Goal: Download file/media

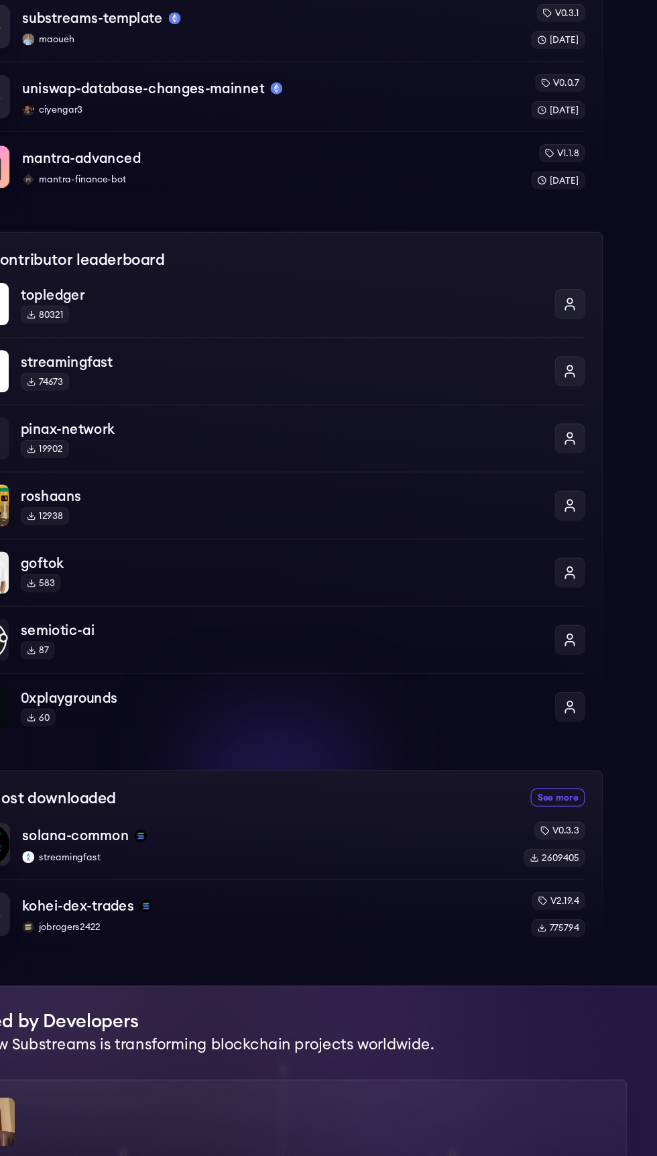
scroll to position [372, 0]
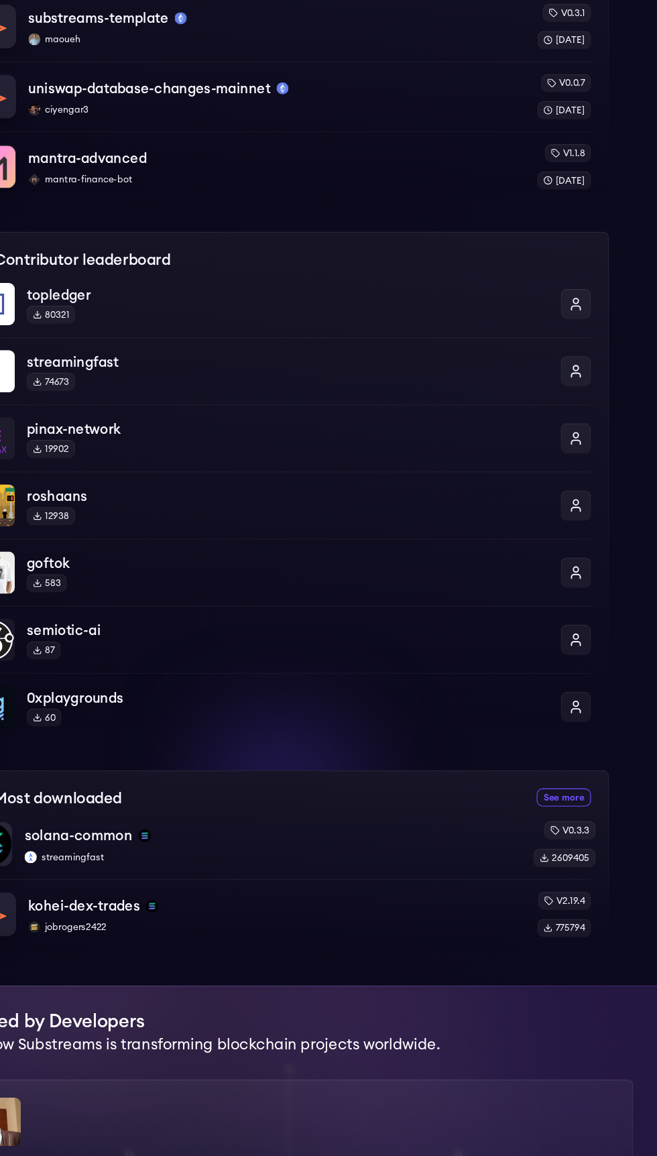
click at [581, 864] on div "v0.3.3" at bounding box center [574, 866] width 46 height 16
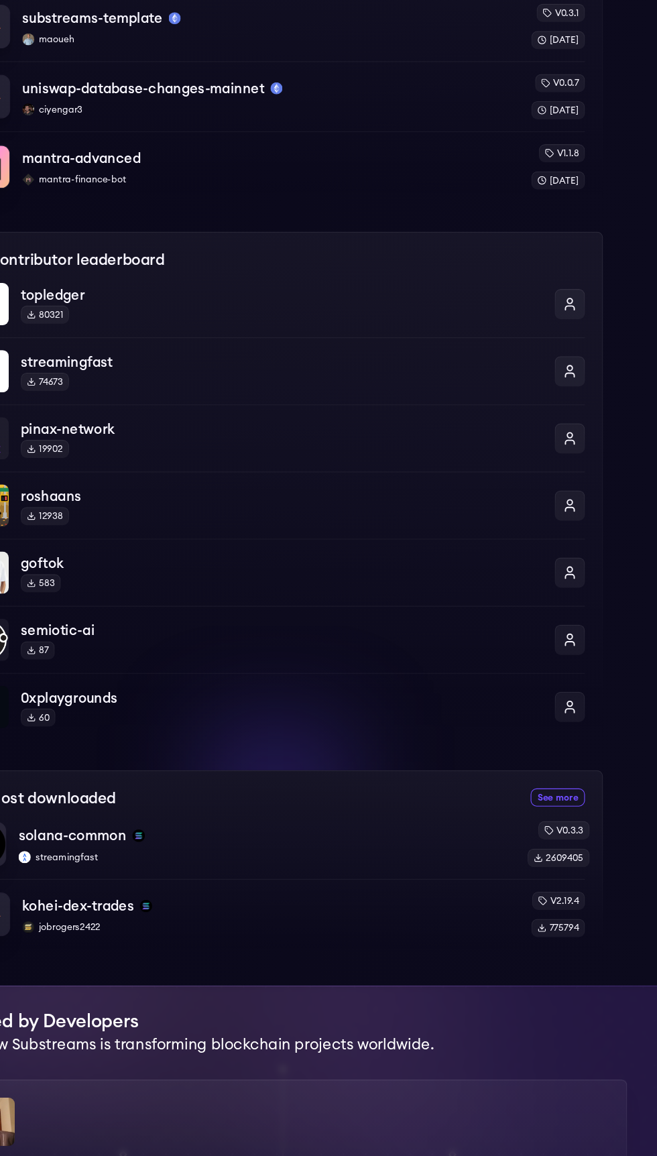
click at [551, 891] on div "2609405" at bounding box center [569, 891] width 55 height 16
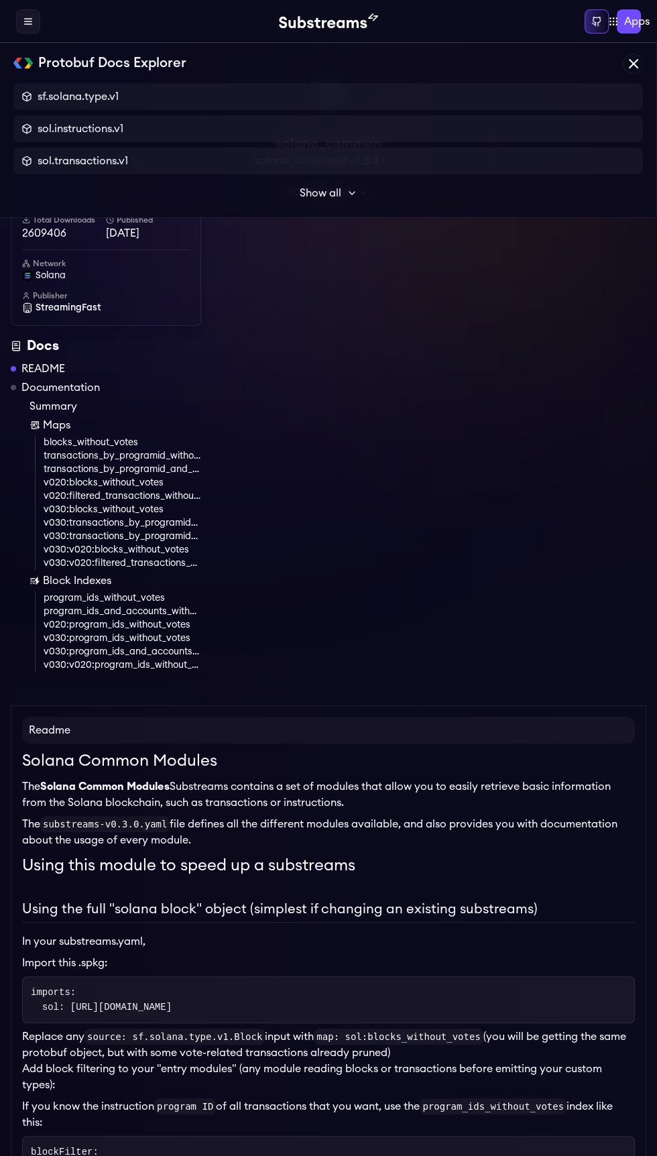
click at [0, 0] on div "Protobuf Docs Explorer" at bounding box center [0, 0] width 0 height 0
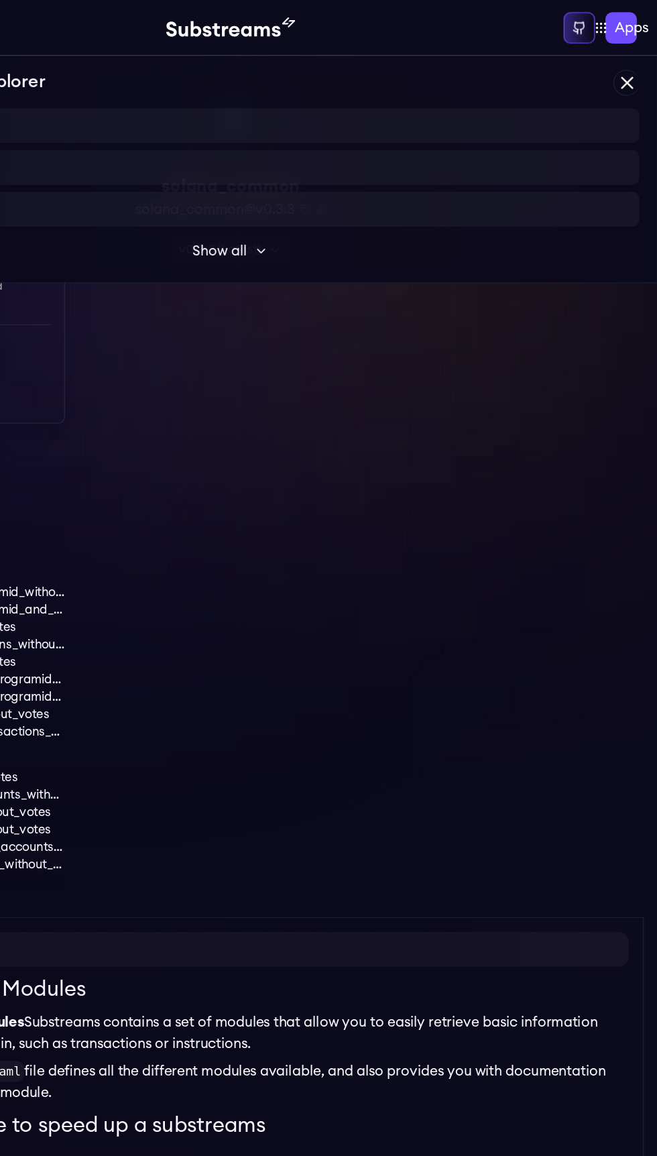
click at [351, 193] on icon at bounding box center [352, 193] width 11 height 11
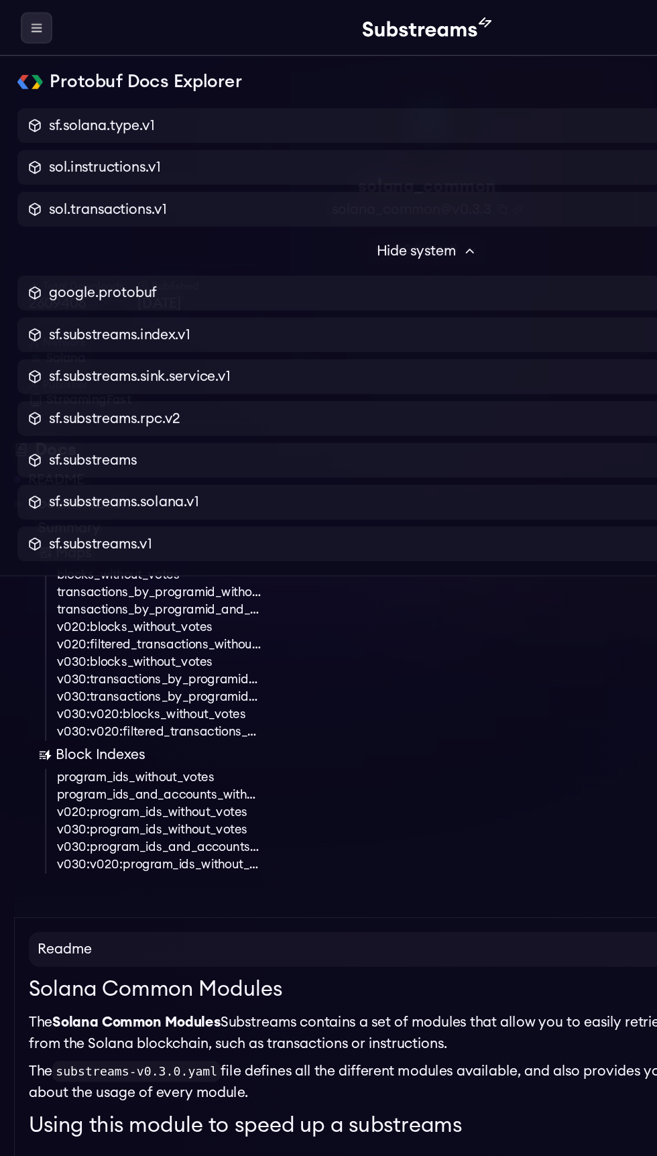
click at [28, 24] on icon at bounding box center [28, 24] width 7 height 0
click at [0, 0] on div "Home Packages Pricing Docs" at bounding box center [0, 0] width 0 height 0
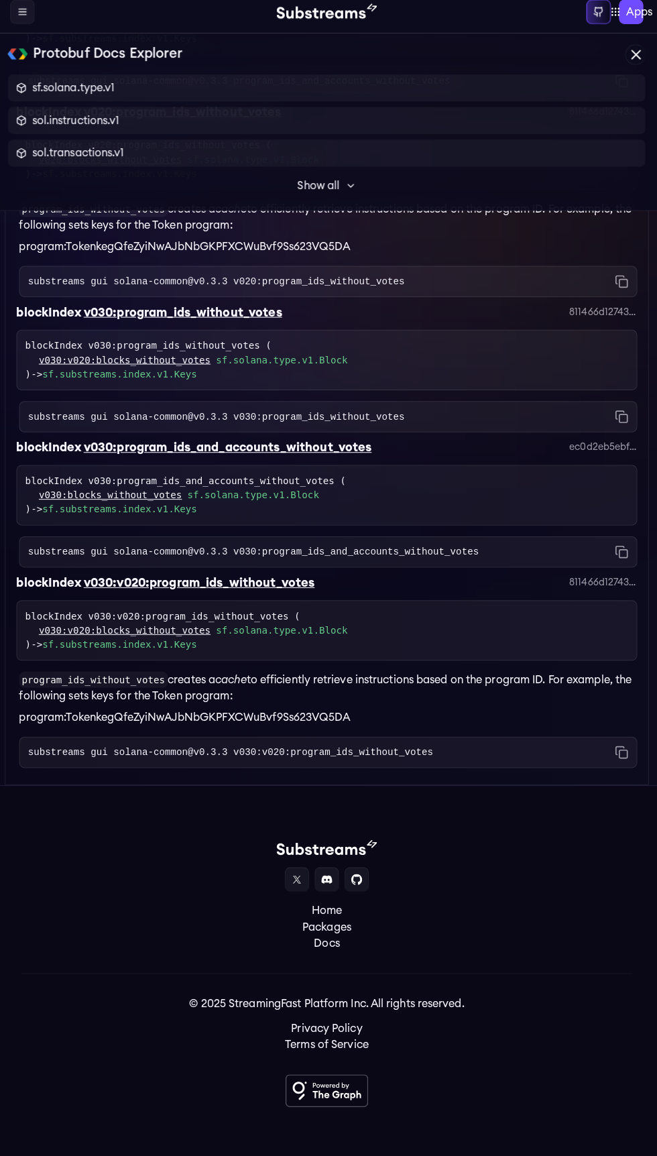
scroll to position [5049, 0]
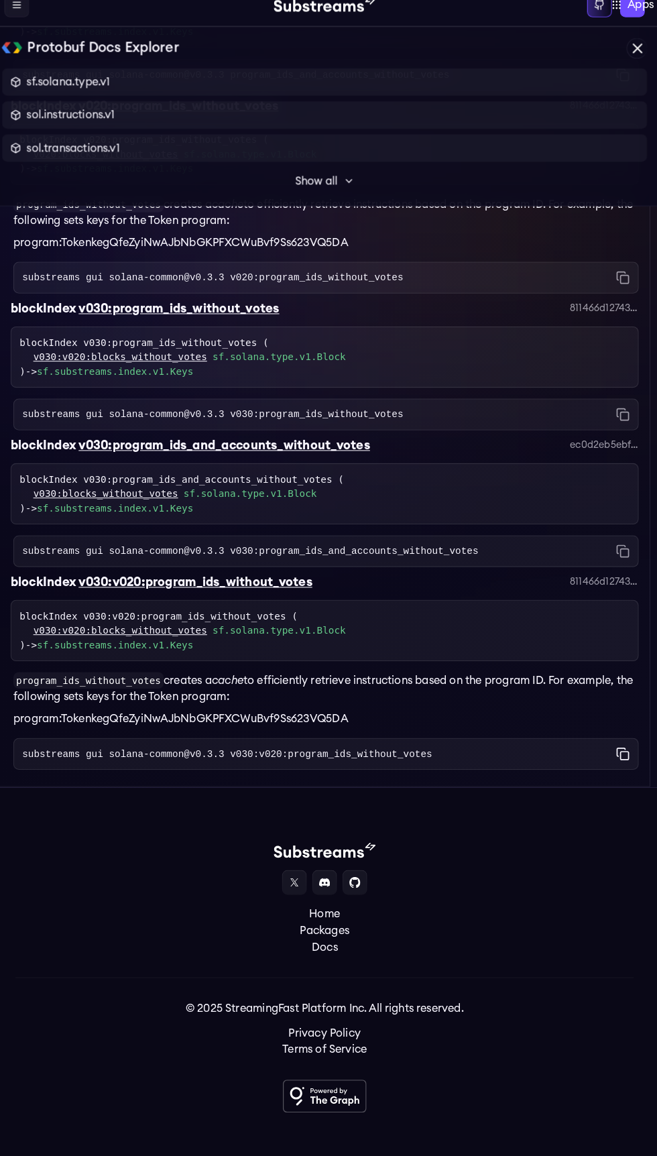
click at [618, 757] on rect "Copy command to clipboard" at bounding box center [622, 755] width 8 height 8
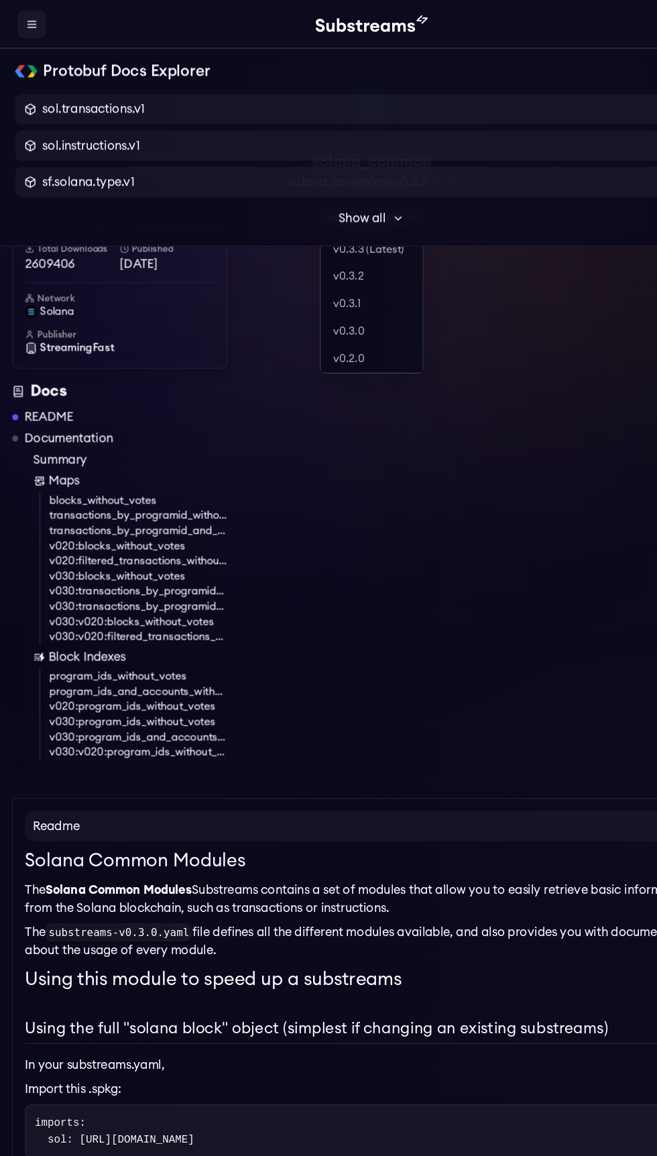
click at [362, 192] on icon at bounding box center [363, 192] width 11 height 11
click at [313, 214] on link "v0.3.3 (Latest)" at bounding box center [329, 221] width 90 height 24
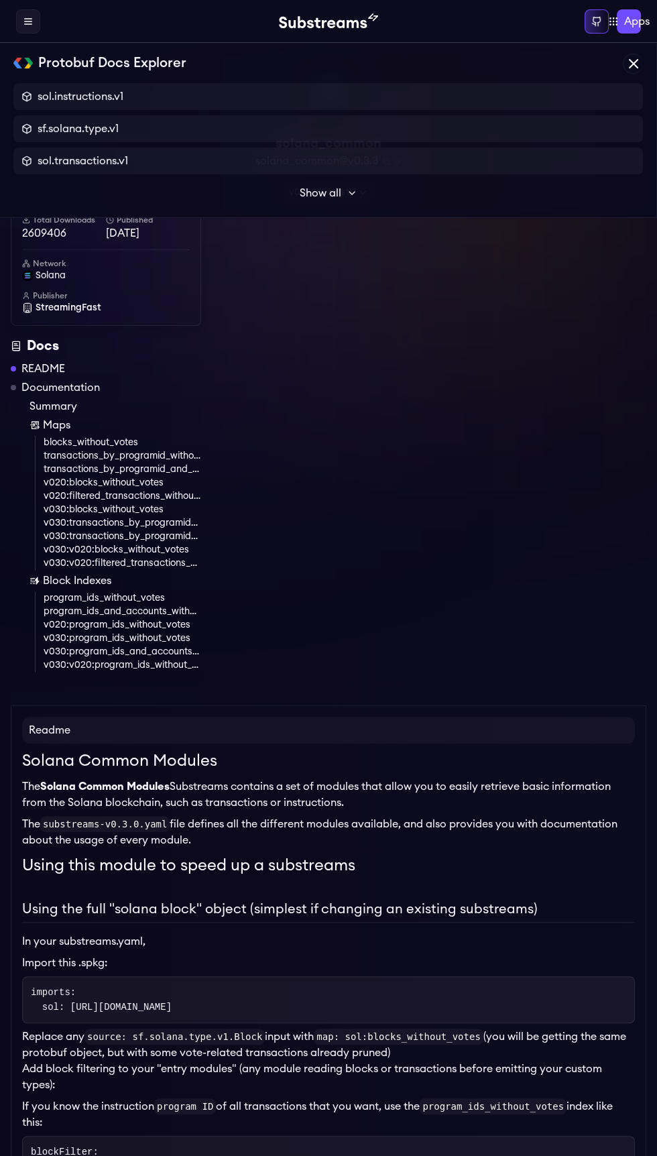
click at [339, 91] on img at bounding box center [328, 91] width 63 height 63
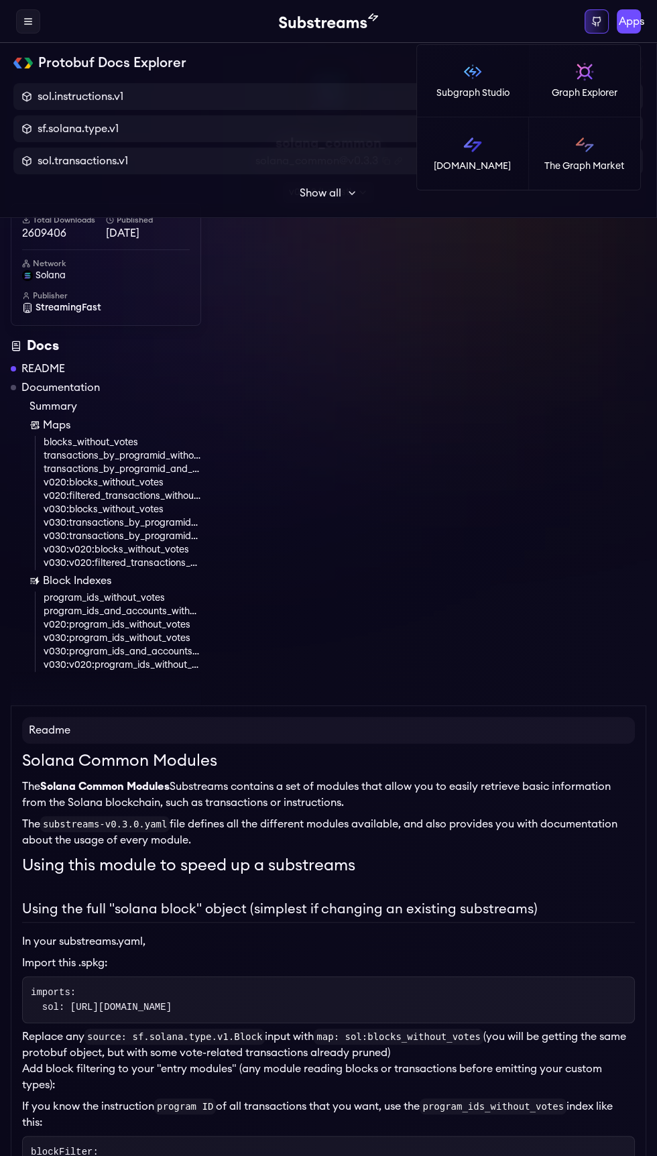
click at [637, 20] on span "Apps" at bounding box center [631, 21] width 25 height 16
click at [607, 95] on p "Graph Explorer" at bounding box center [585, 93] width 66 height 13
click at [637, 21] on span "Apps" at bounding box center [631, 21] width 25 height 16
click at [483, 93] on p "Subgraph Studio" at bounding box center [473, 93] width 73 height 13
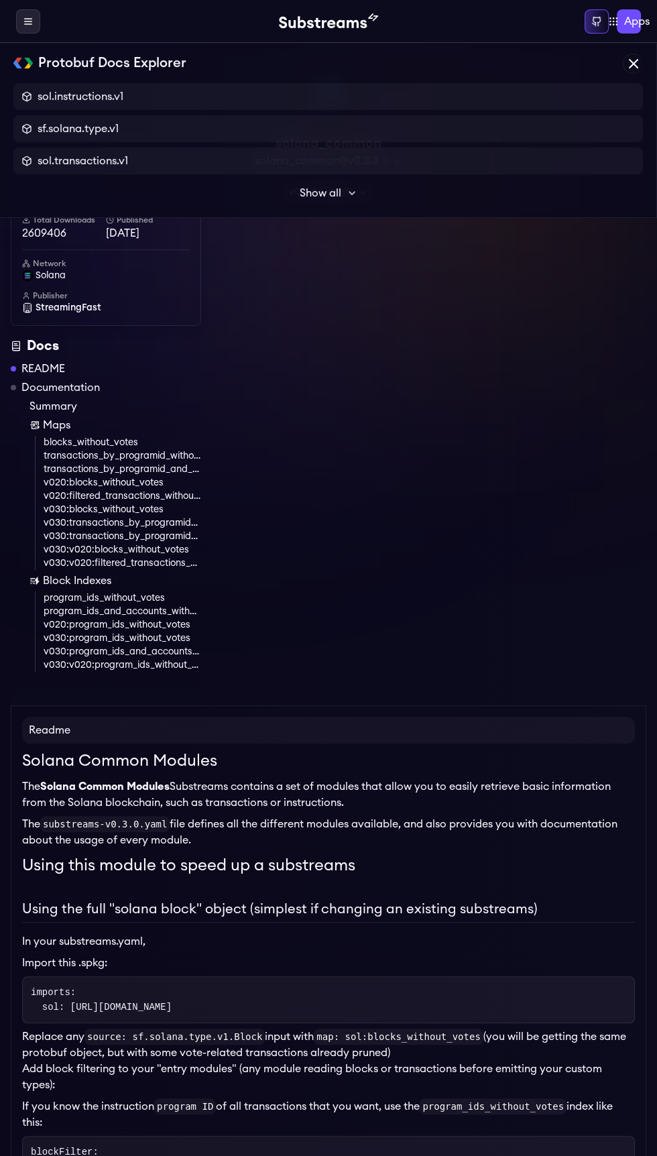
click at [28, 19] on icon at bounding box center [28, 19] width 7 height 0
click at [0, 0] on div "Home Packages Pricing Docs" at bounding box center [0, 0] width 0 height 0
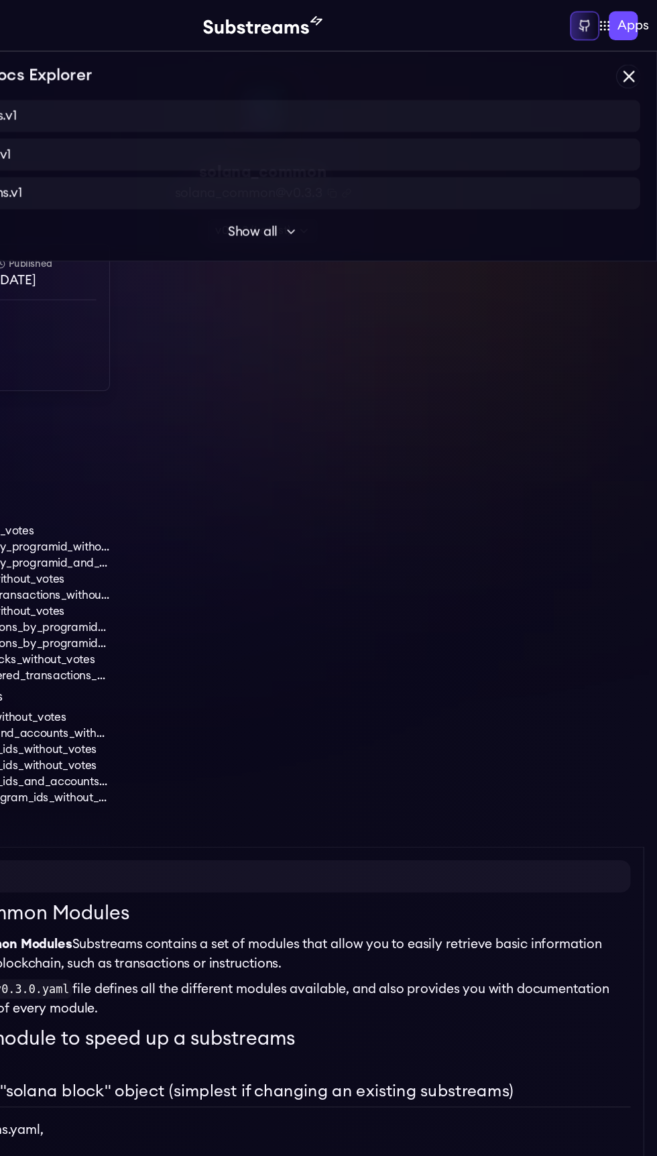
click at [0, 0] on link "Packages" at bounding box center [0, 0] width 0 height 0
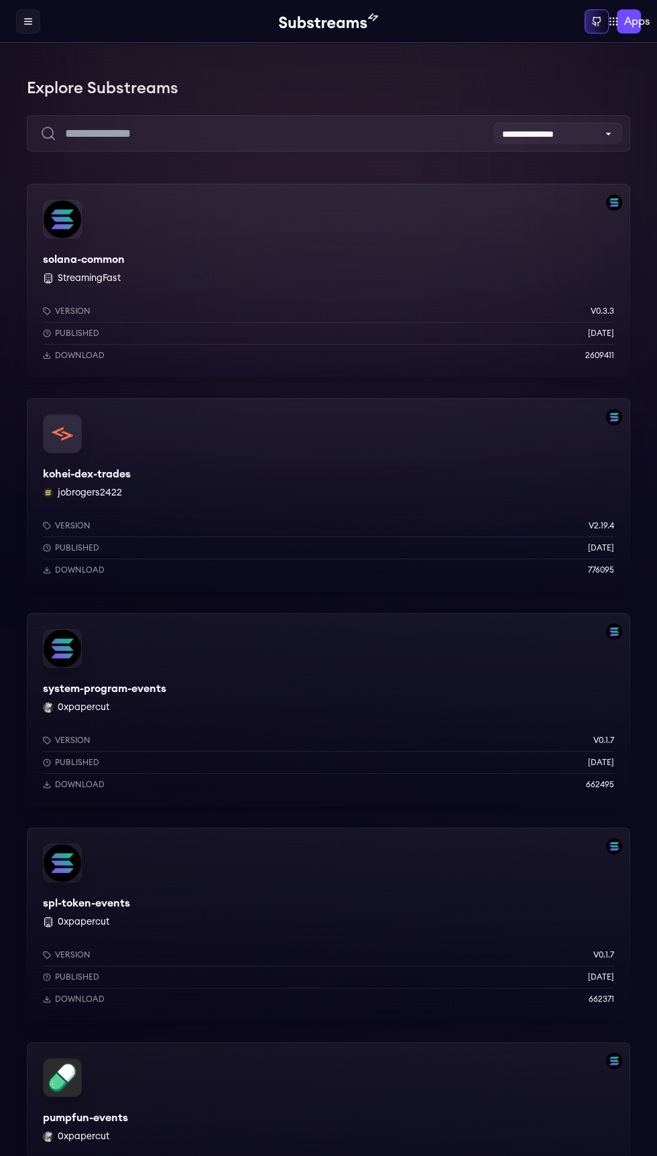
click at [84, 355] on p "Download" at bounding box center [80, 355] width 50 height 11
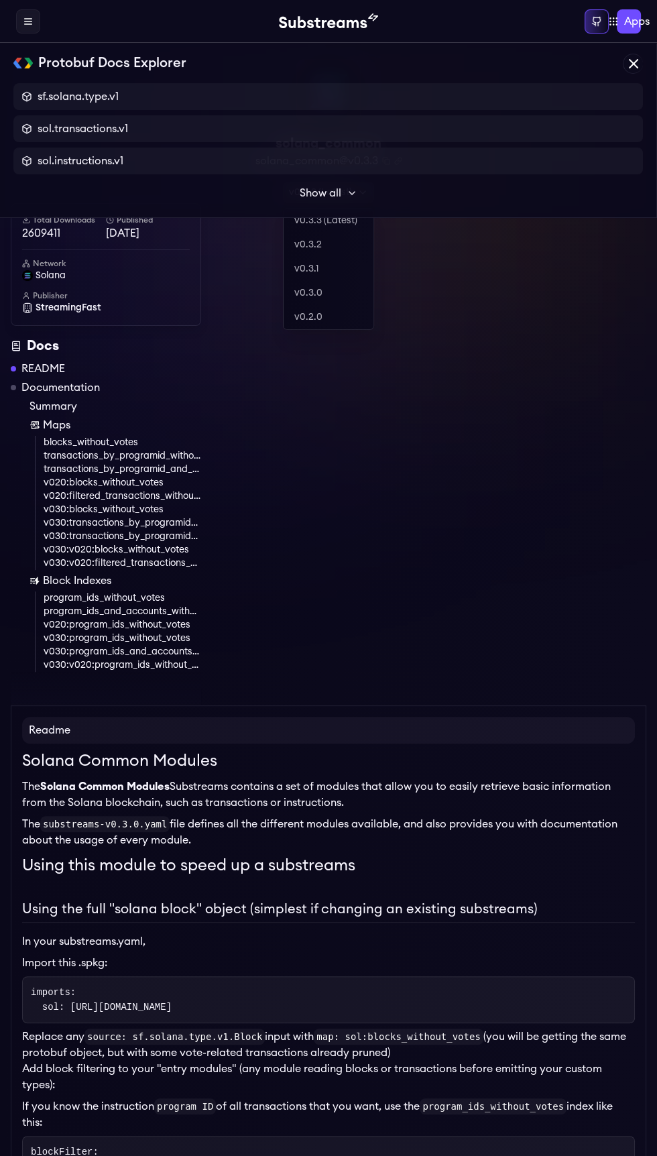
click at [329, 190] on div "v0.3.3 (Latest)" at bounding box center [328, 192] width 91 height 20
click at [343, 210] on link "v0.3.3 (Latest)" at bounding box center [329, 221] width 90 height 24
